Goal: Register for event/course

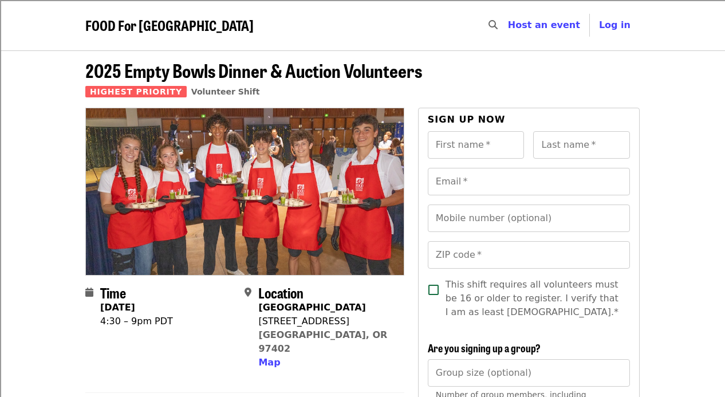
click at [165, 31] on span "FOOD For [GEOGRAPHIC_DATA]" at bounding box center [169, 25] width 168 height 20
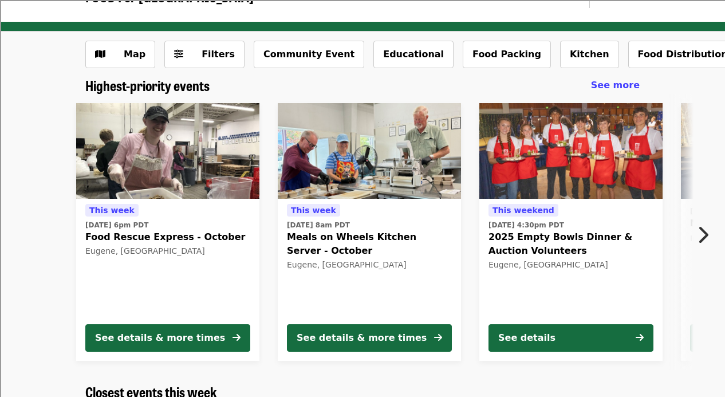
scroll to position [33, 0]
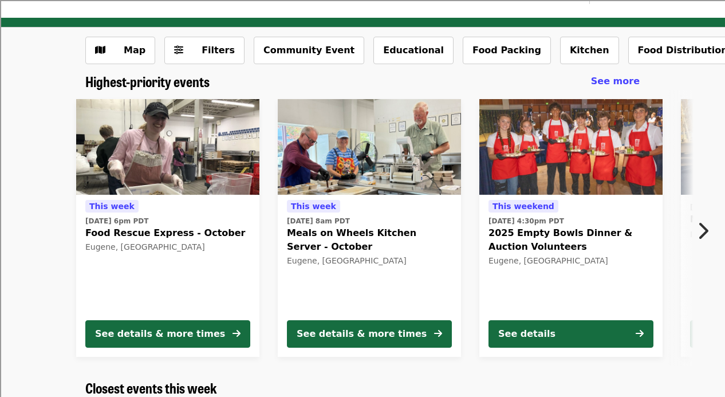
click at [695, 227] on button "Next item" at bounding box center [706, 231] width 38 height 32
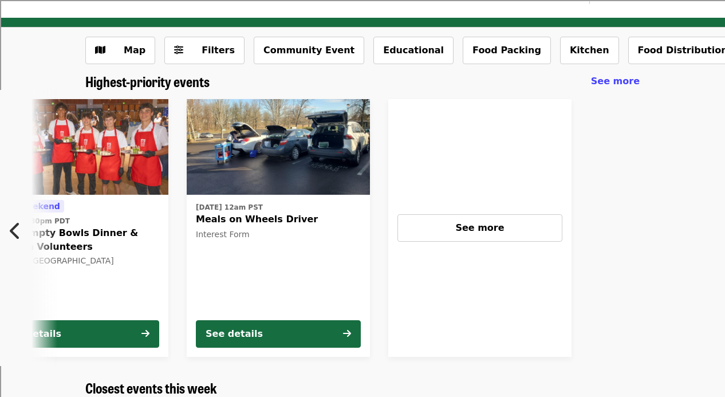
scroll to position [0, 498]
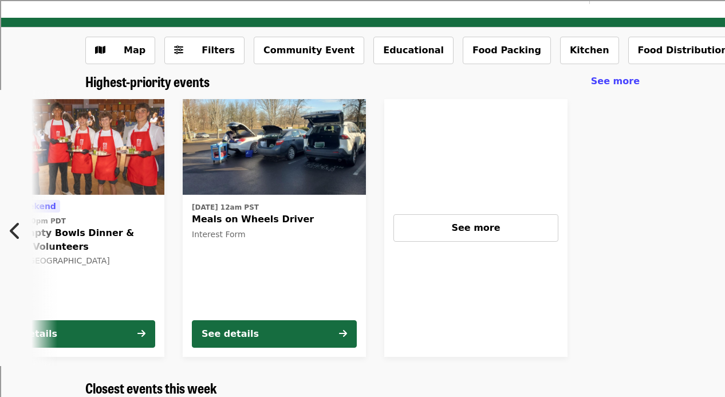
click at [6, 236] on button "Previous item" at bounding box center [19, 231] width 38 height 32
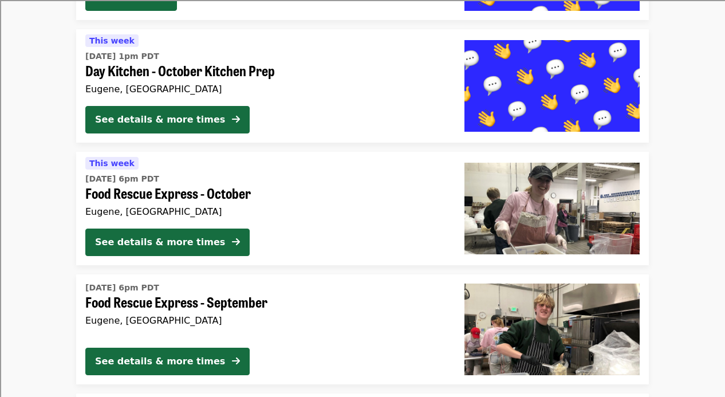
scroll to position [1349, 0]
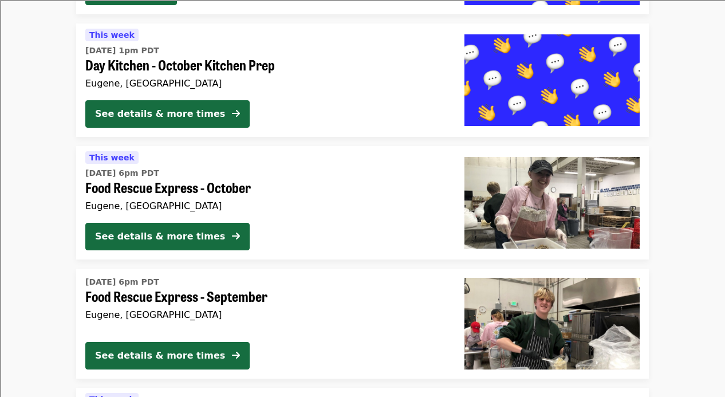
click at [333, 128] on div "See details & more times" at bounding box center [265, 116] width 361 height 32
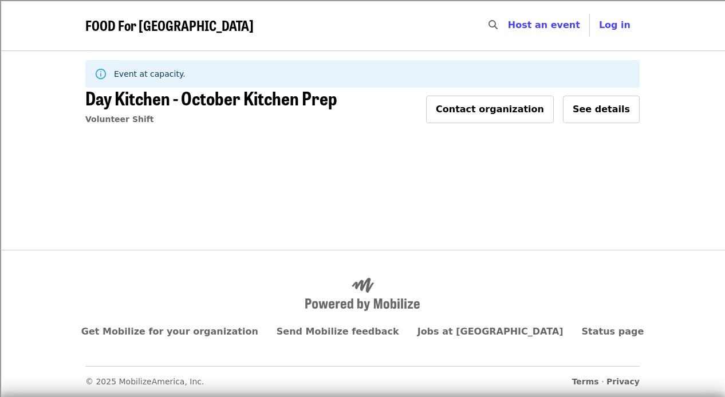
click at [270, 95] on span "Day Kitchen - October Kitchen Prep" at bounding box center [211, 97] width 252 height 27
click at [609, 112] on span "See details" at bounding box center [601, 109] width 57 height 11
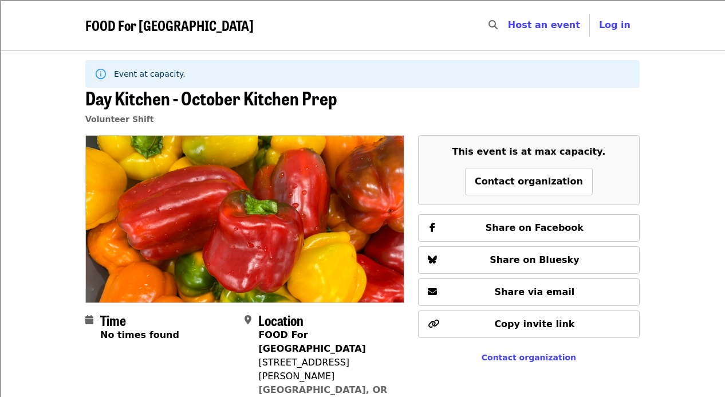
click at [144, 29] on span "FOOD For [GEOGRAPHIC_DATA]" at bounding box center [169, 25] width 168 height 20
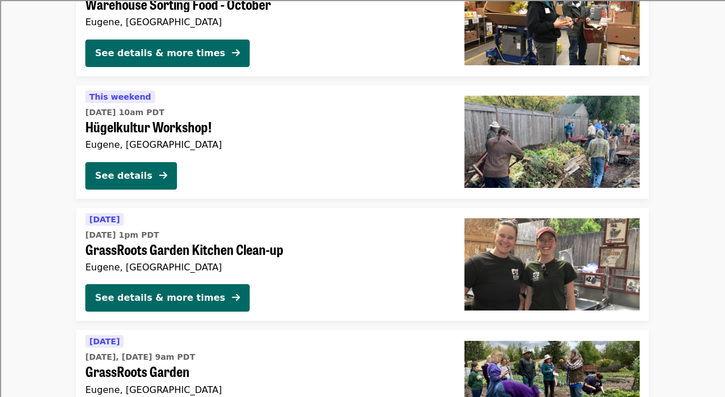
scroll to position [2259, 0]
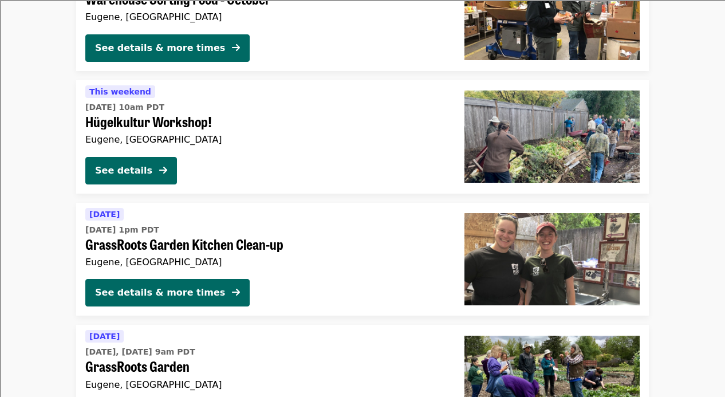
click at [296, 108] on span "[DATE] 10am PDT" at bounding box center [265, 107] width 361 height 12
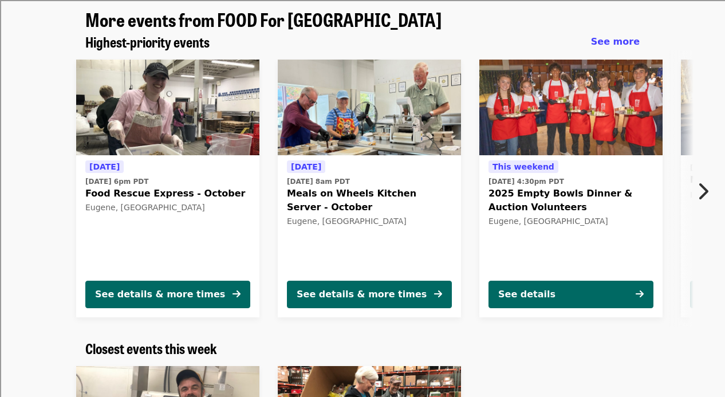
scroll to position [833, 0]
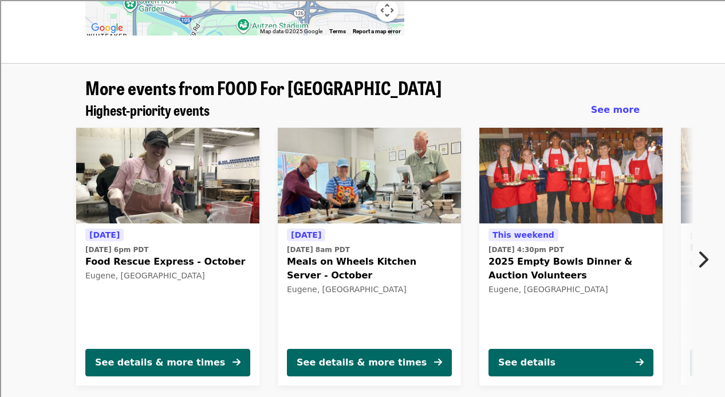
click at [169, 255] on span "Food Rescue Express - October" at bounding box center [167, 262] width 165 height 14
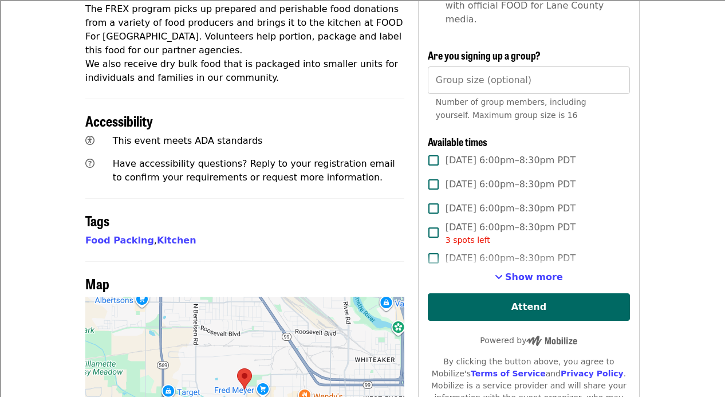
scroll to position [453, 0]
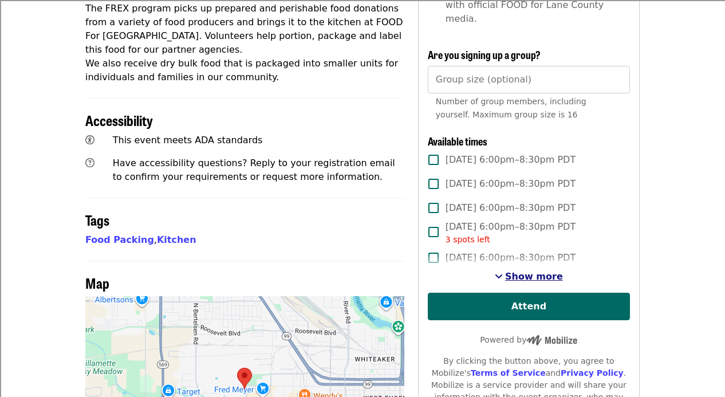
click at [529, 271] on span "Show more" at bounding box center [534, 276] width 58 height 11
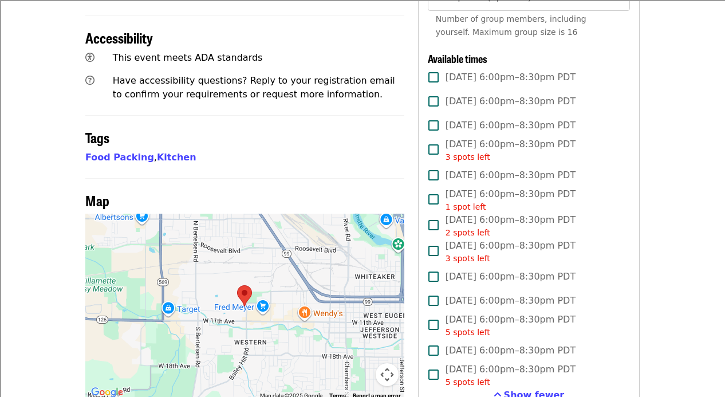
scroll to position [537, 0]
